Goal: Find specific page/section: Find specific page/section

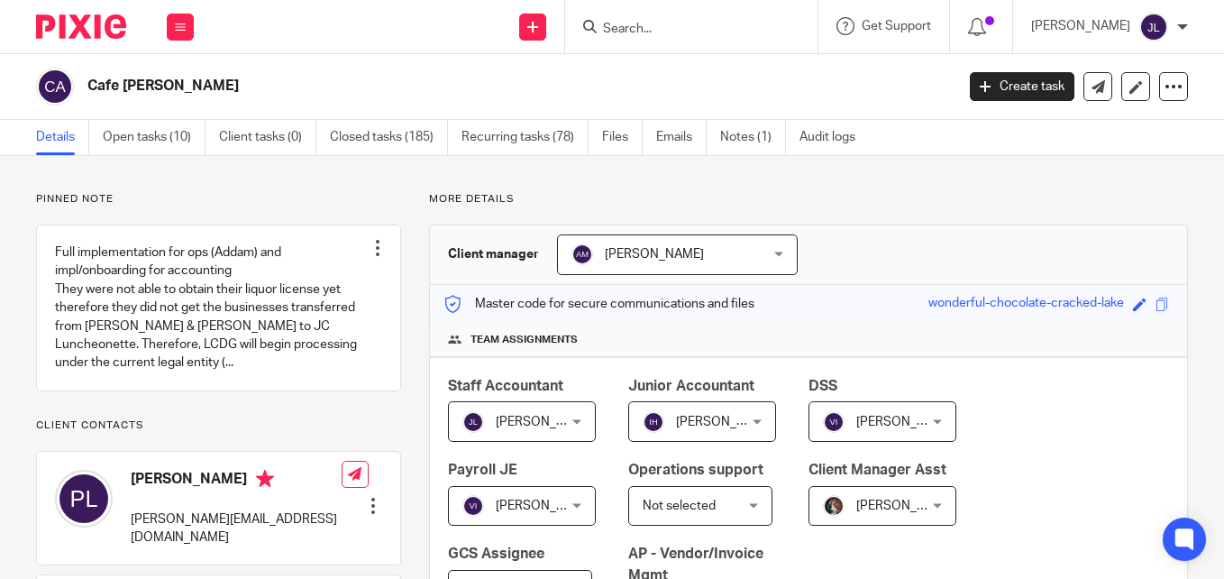
click at [763, 32] on input "Search" at bounding box center [682, 30] width 162 height 16
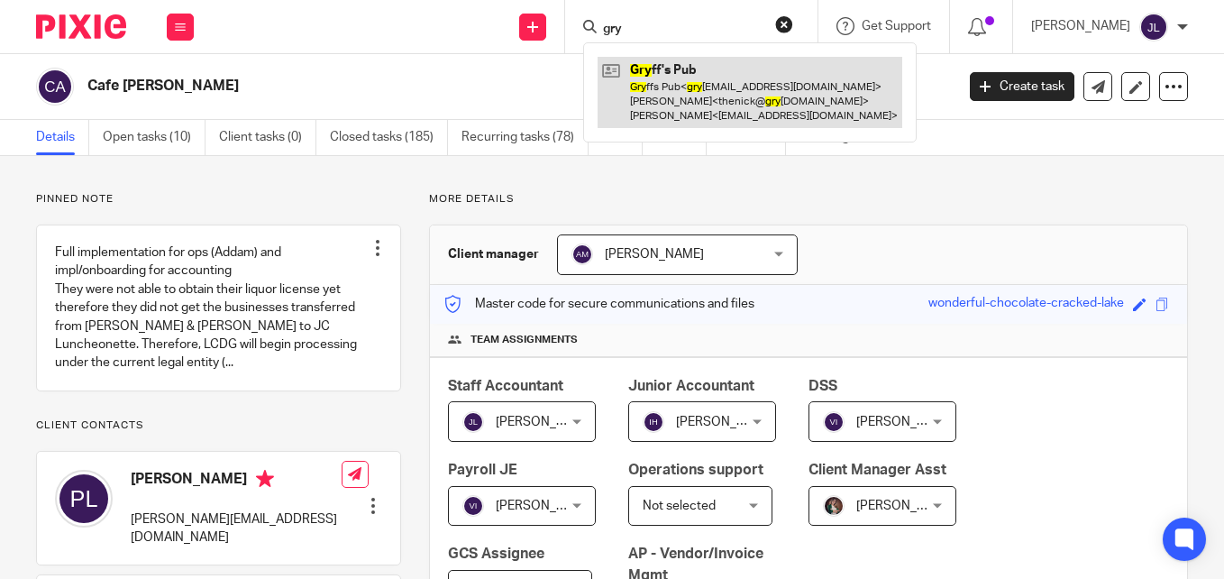
type input "gry"
click at [745, 73] on link at bounding box center [750, 92] width 305 height 71
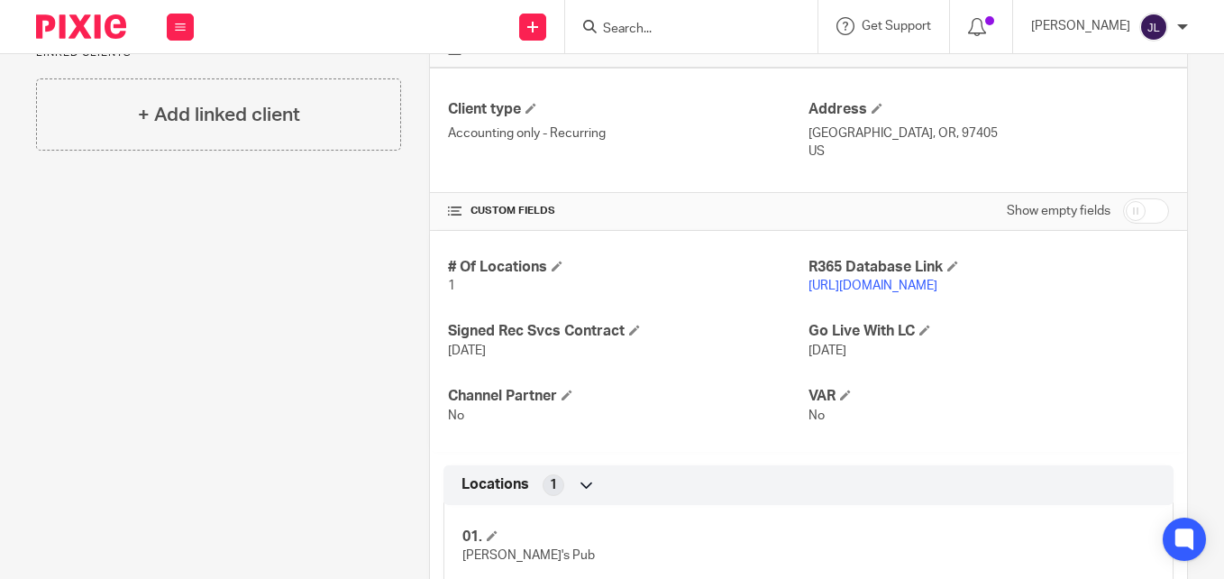
scroll to position [721, 0]
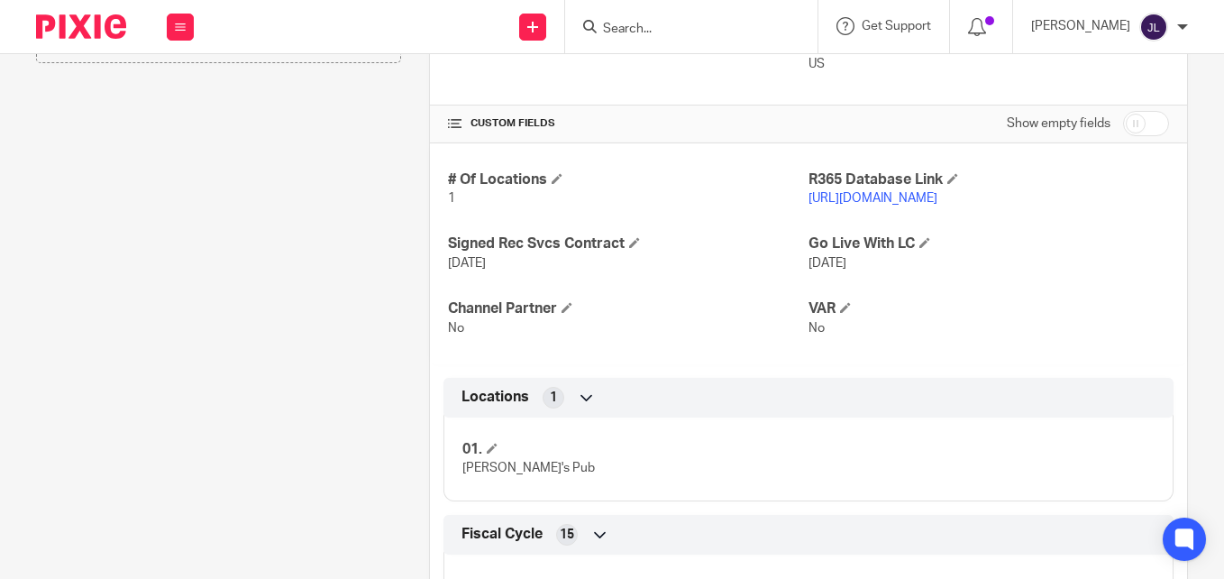
click at [953, 190] on p "http://gryffspub.restaurant365.com" at bounding box center [988, 198] width 361 height 18
click at [937, 196] on link "http://gryffspub.restaurant365.com" at bounding box center [872, 198] width 129 height 13
